Goal: Task Accomplishment & Management: Use online tool/utility

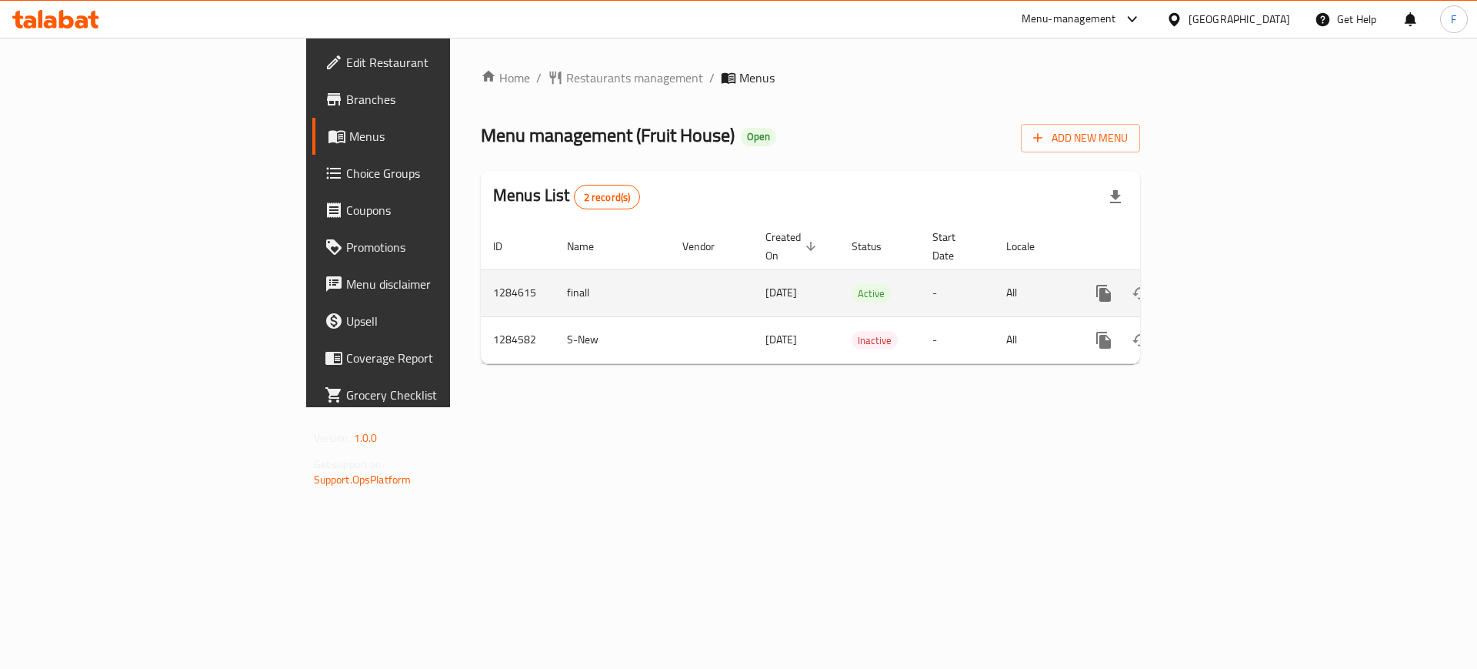
click at [1233, 285] on link "enhanced table" at bounding box center [1214, 293] width 37 height 37
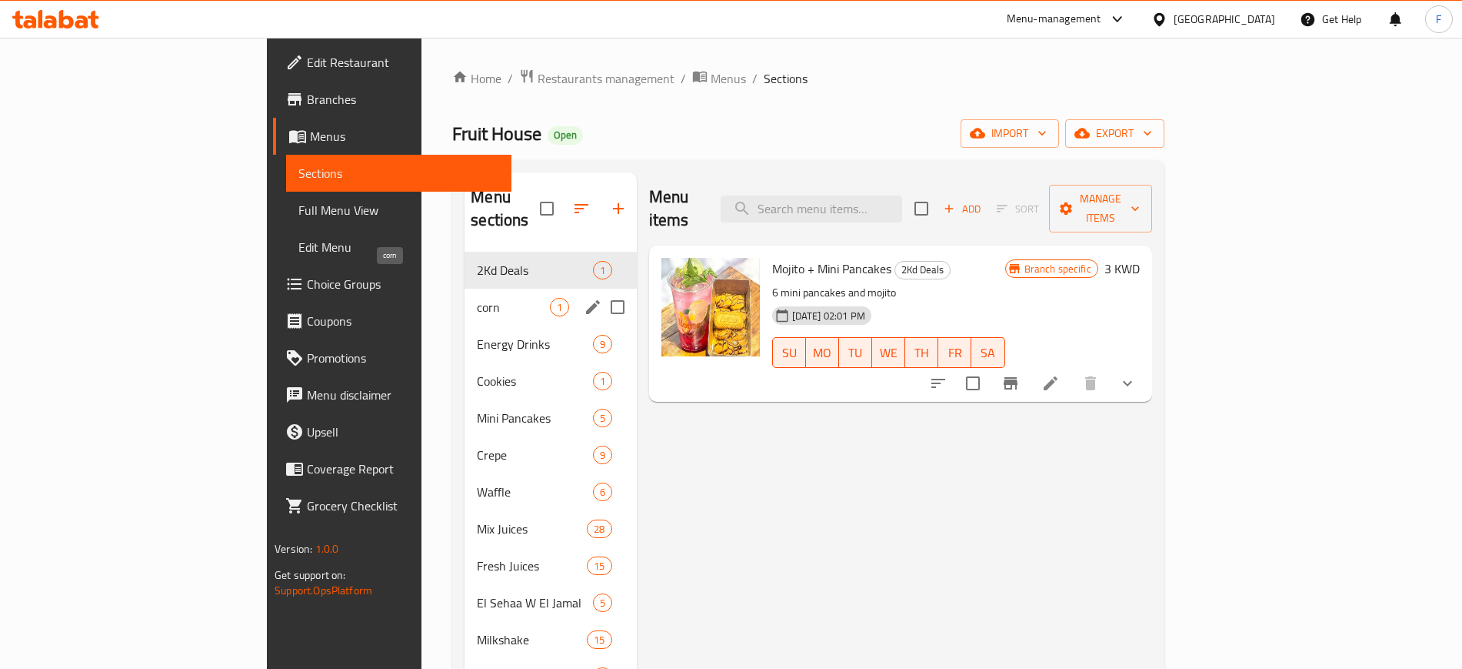
click at [477, 298] on span "corn" at bounding box center [513, 307] width 72 height 18
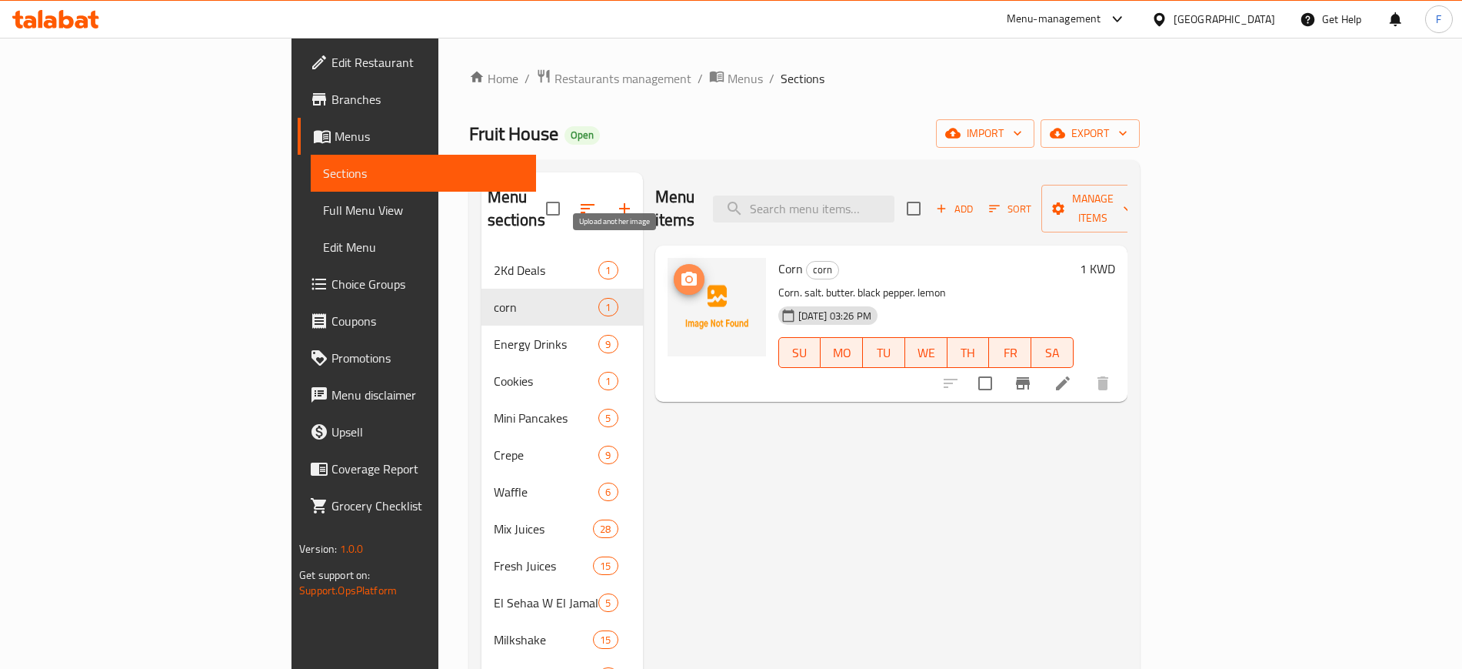
click at [680, 270] on icon "upload picture" at bounding box center [689, 279] width 18 height 18
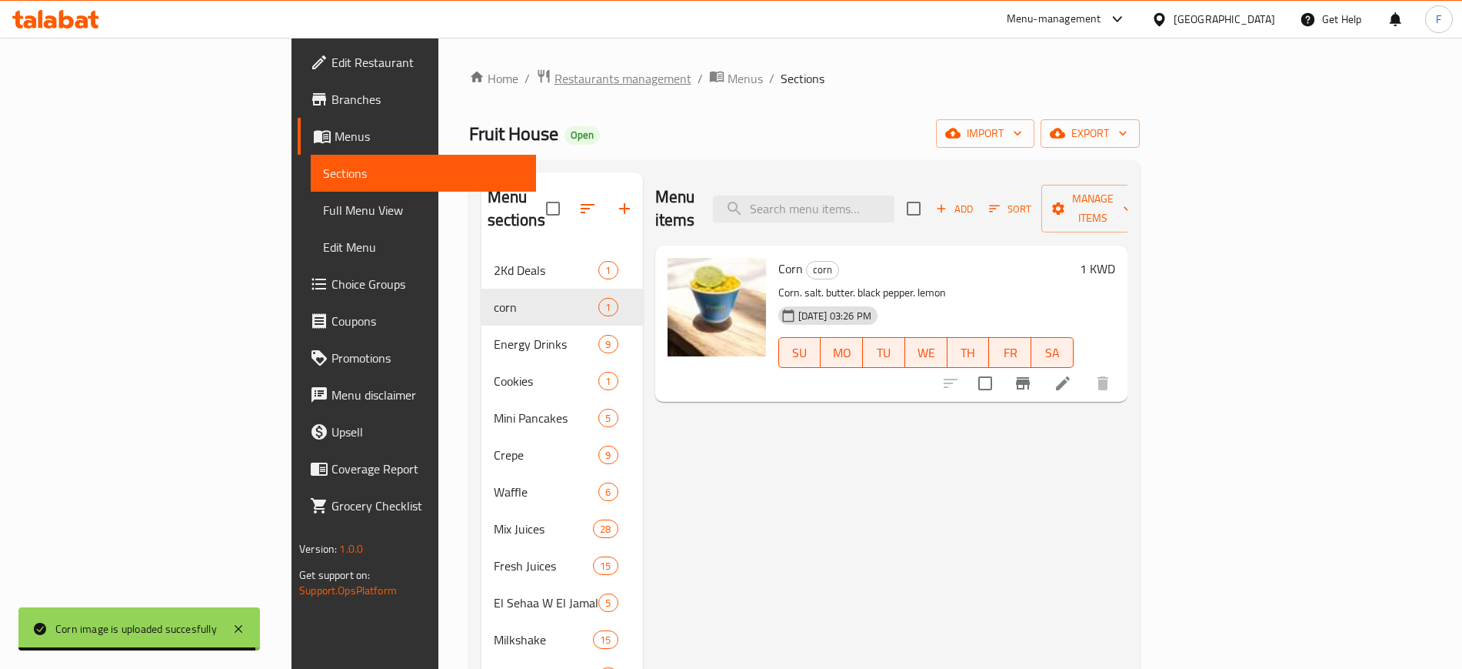
click at [555, 73] on span "Restaurants management" at bounding box center [623, 78] width 137 height 18
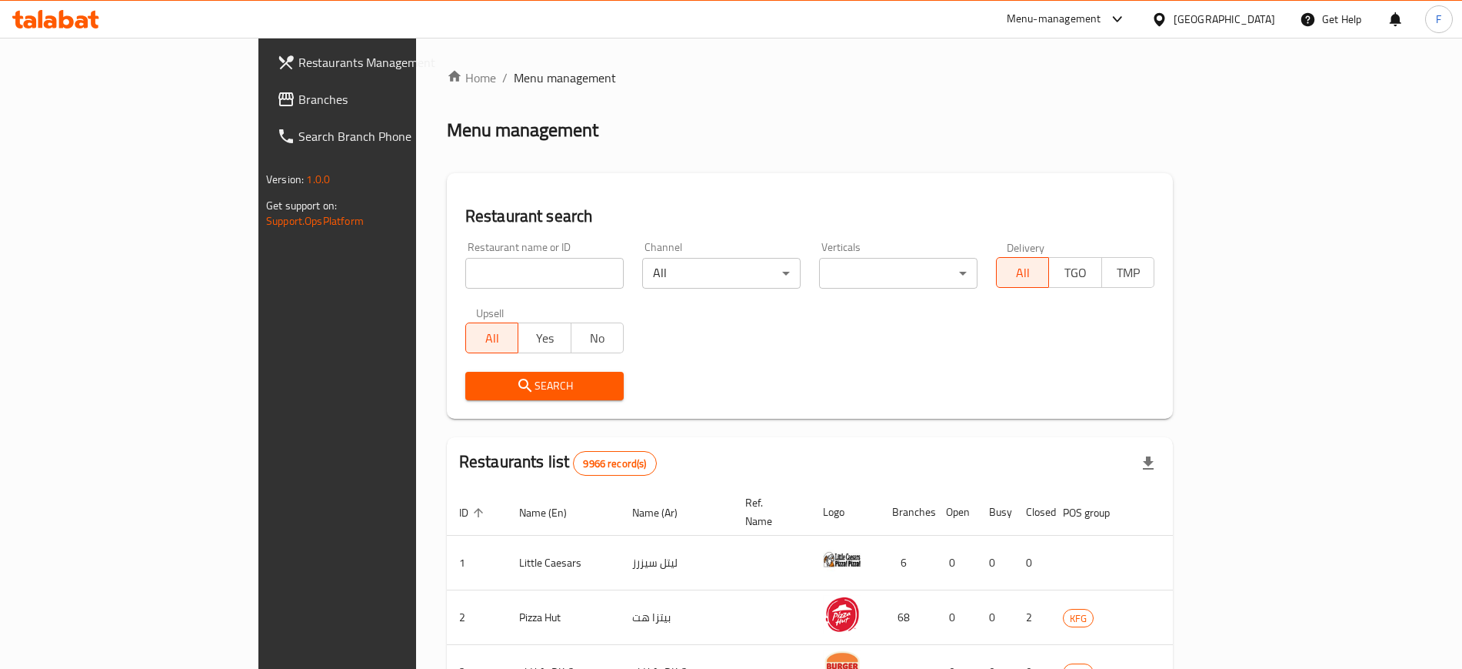
click at [447, 272] on div "Home / Menu management Menu management Restaurant search Restaurant name or ID …" at bounding box center [810, 576] width 726 height 1016
click at [465, 272] on input "search" at bounding box center [544, 273] width 158 height 31
type input "Waffle World"
click button "Search" at bounding box center [544, 386] width 158 height 28
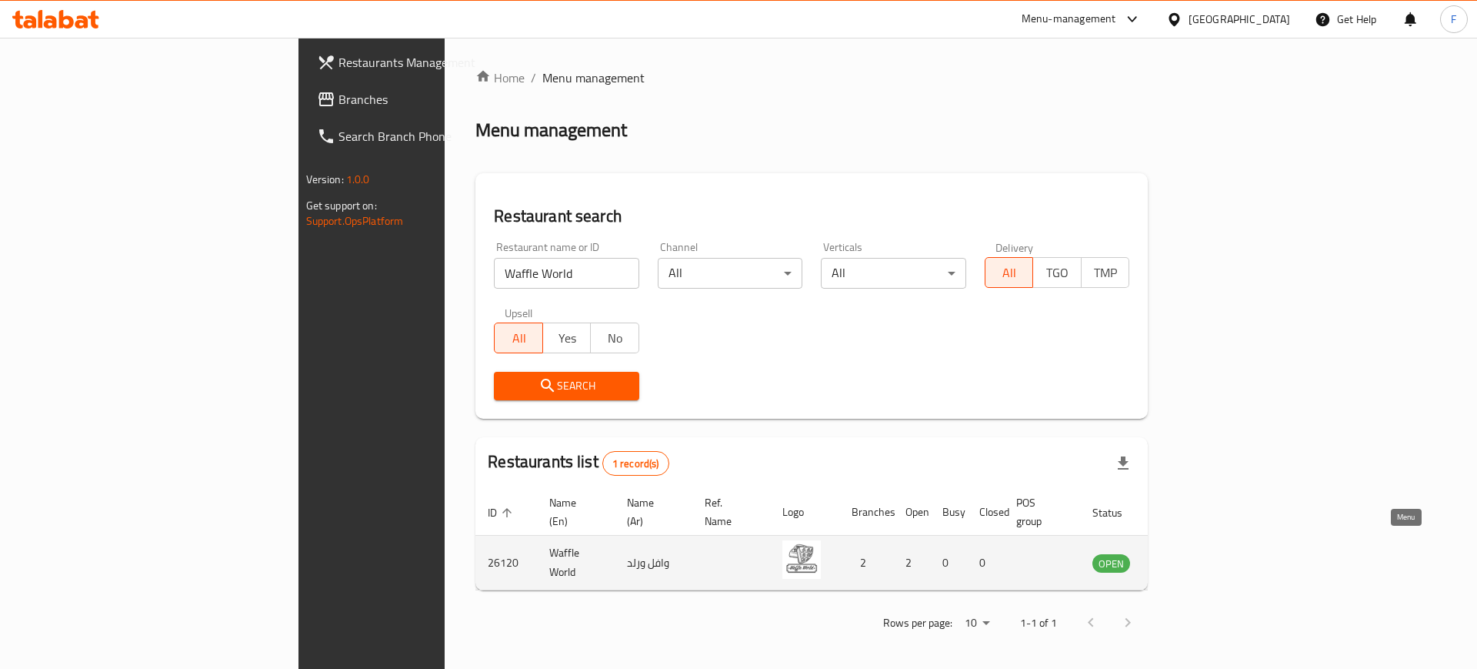
click at [1192, 553] on icon "enhanced table" at bounding box center [1182, 562] width 18 height 18
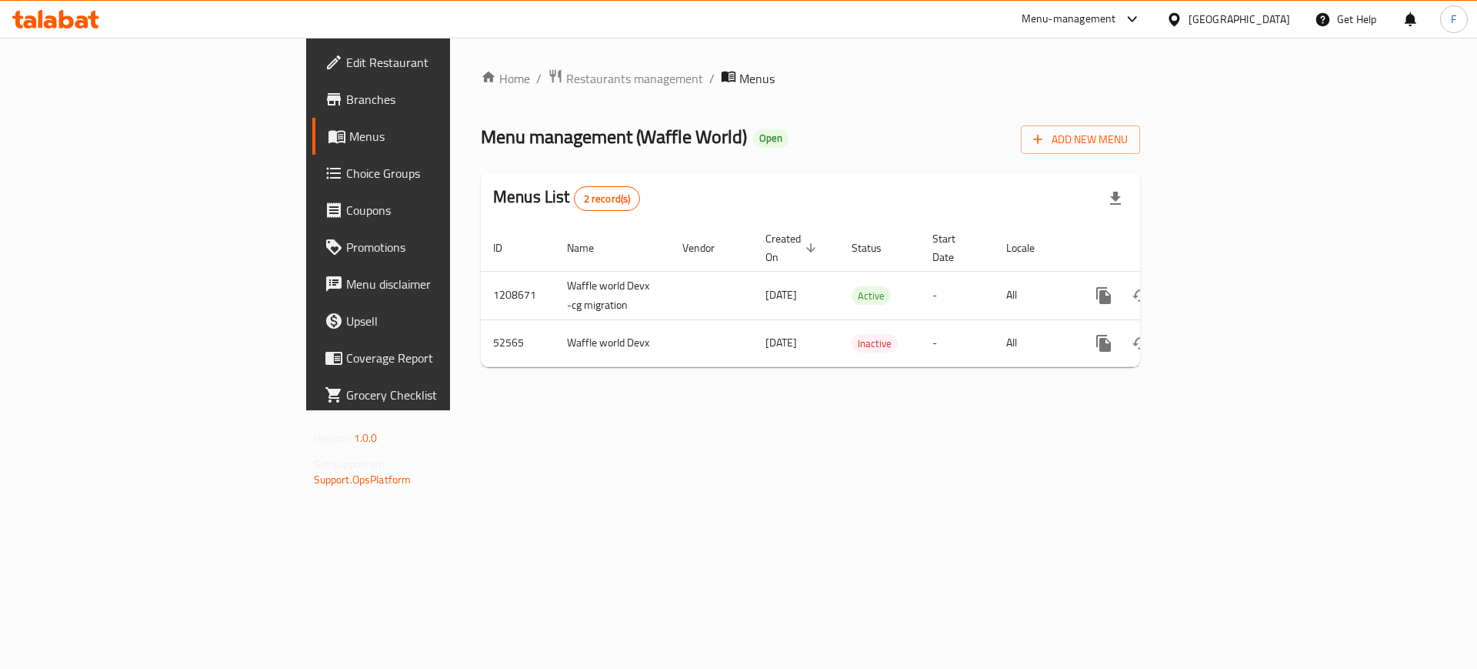
click at [346, 101] on span "Branches" at bounding box center [443, 99] width 195 height 18
